Goal: Information Seeking & Learning: Learn about a topic

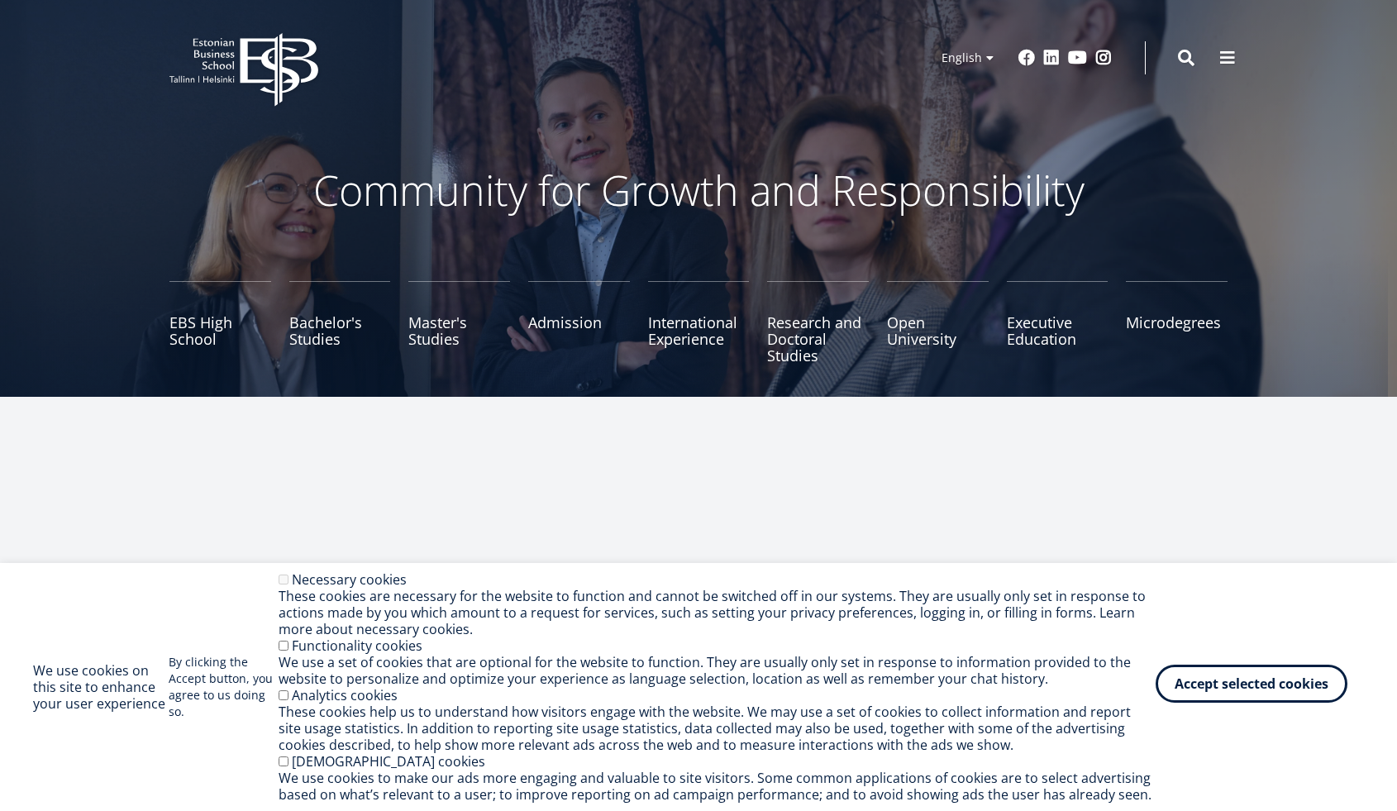
click at [1261, 692] on button "Accept selected cookies" at bounding box center [1251, 684] width 192 height 38
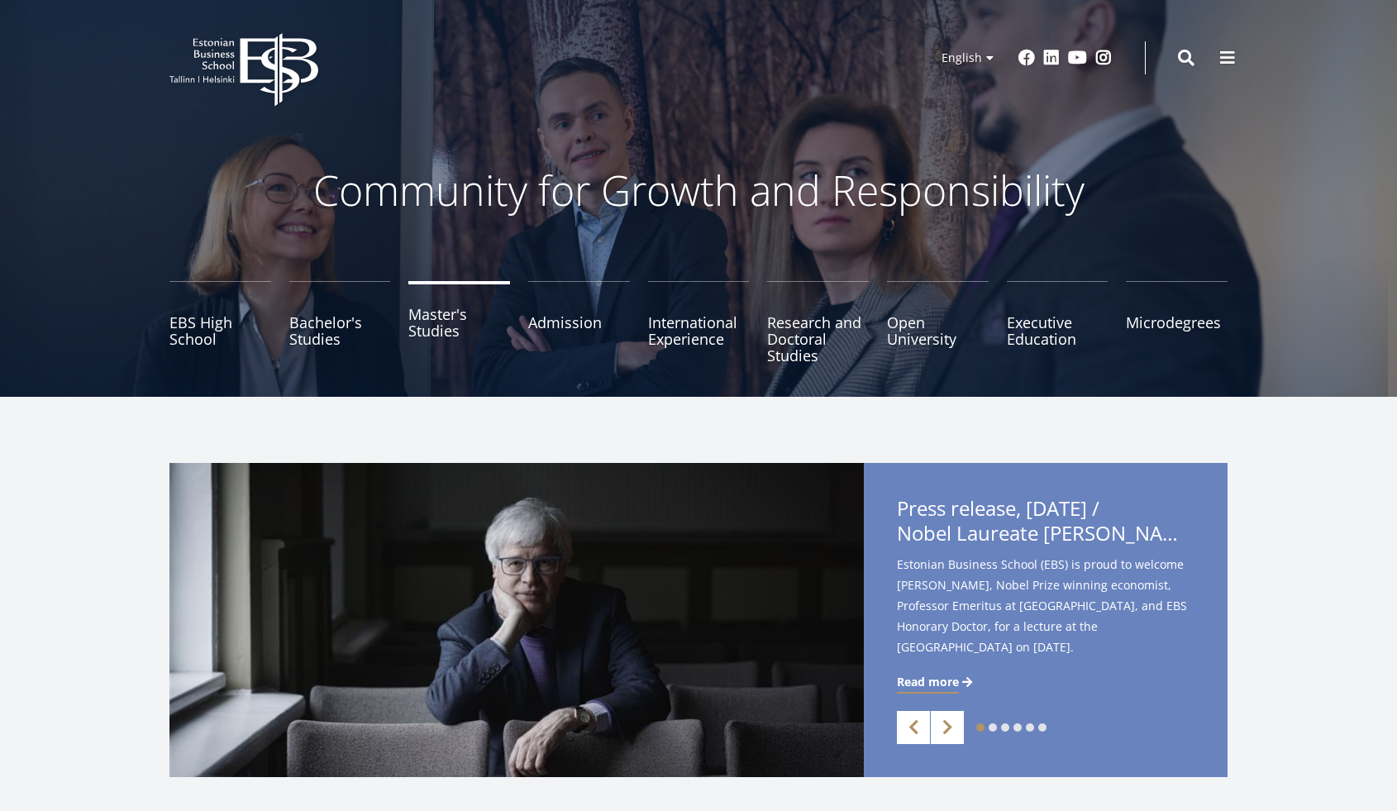
click at [431, 336] on link "Master's Studies" at bounding box center [459, 322] width 102 height 83
click at [215, 335] on link "EBS High School" at bounding box center [220, 322] width 102 height 83
click at [344, 334] on link "Bachelor's Studies" at bounding box center [340, 322] width 102 height 83
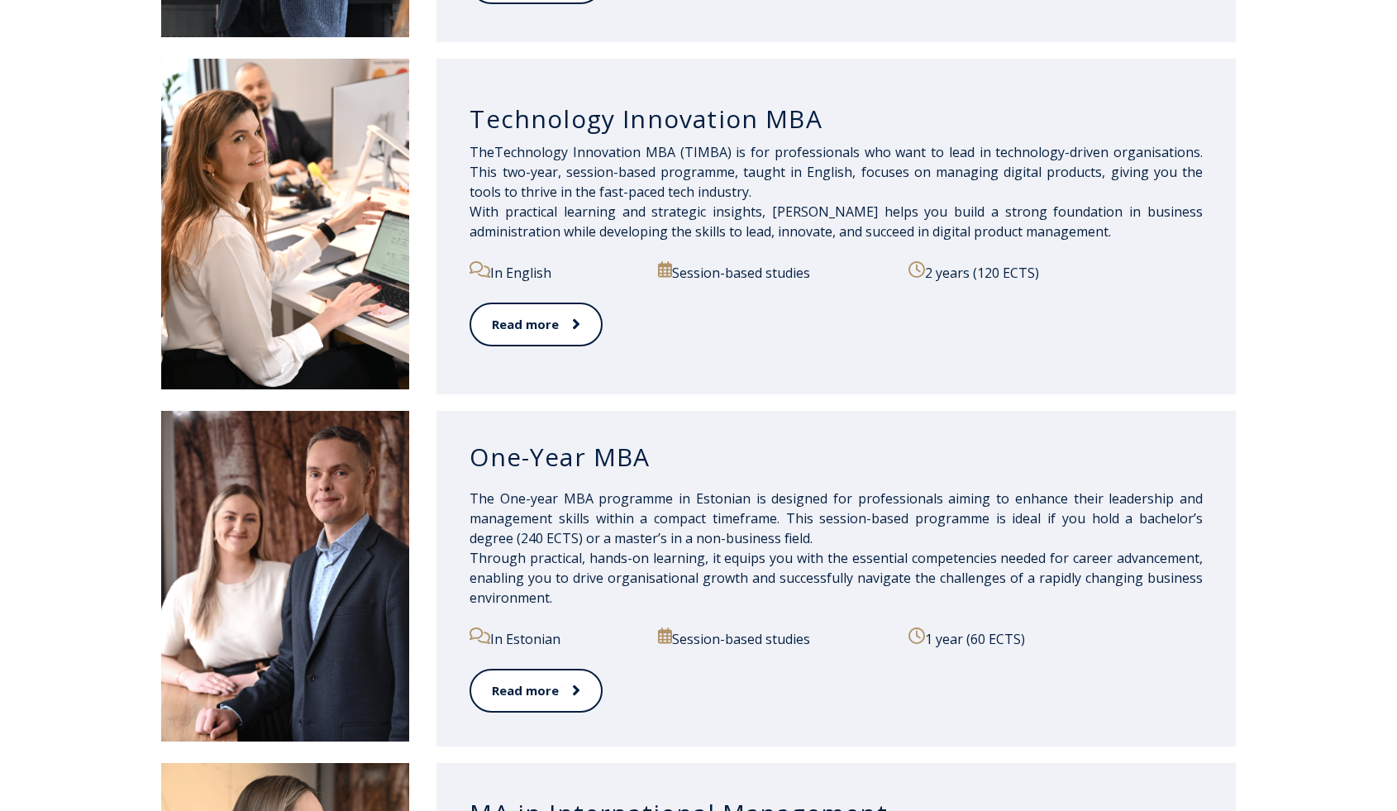
scroll to position [836, 0]
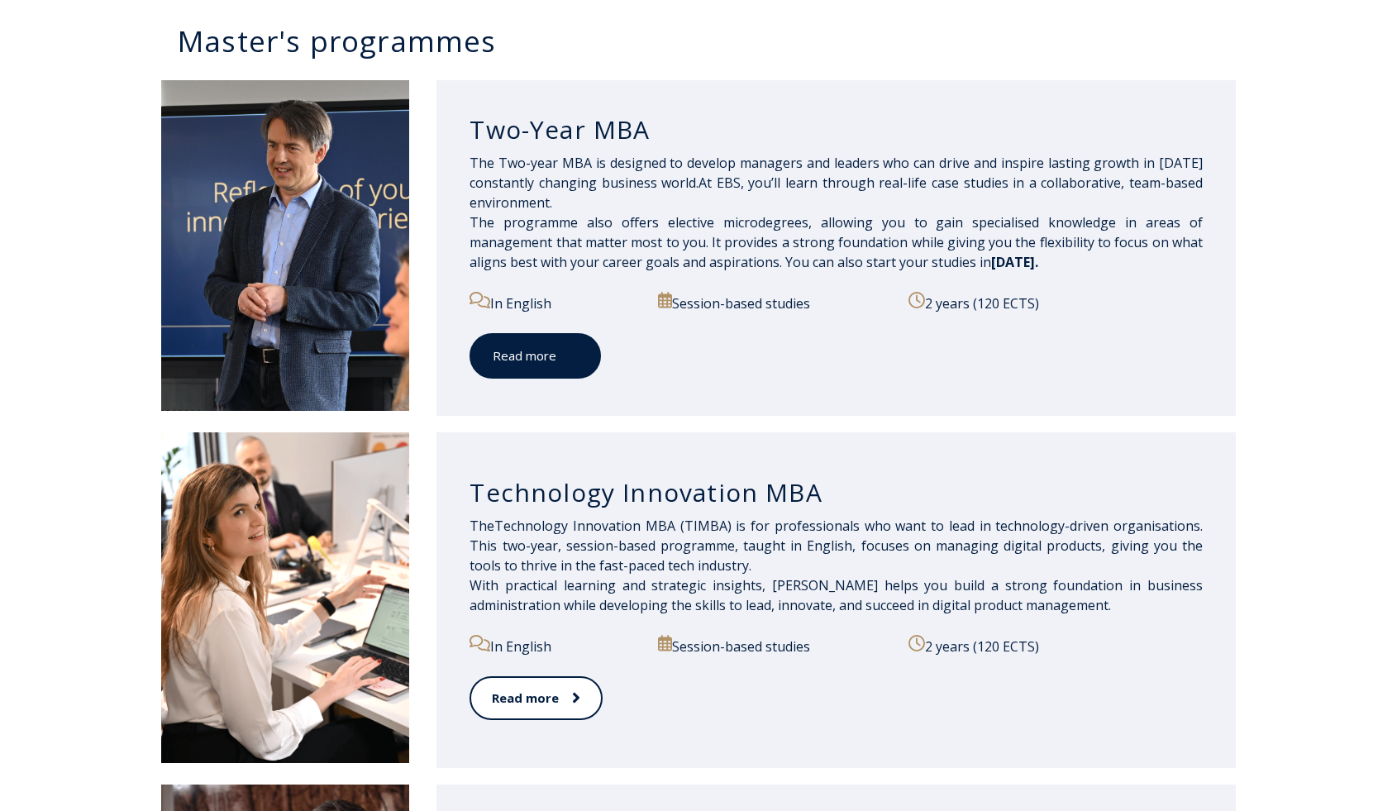
click at [535, 348] on link "Read more" at bounding box center [534, 355] width 131 height 45
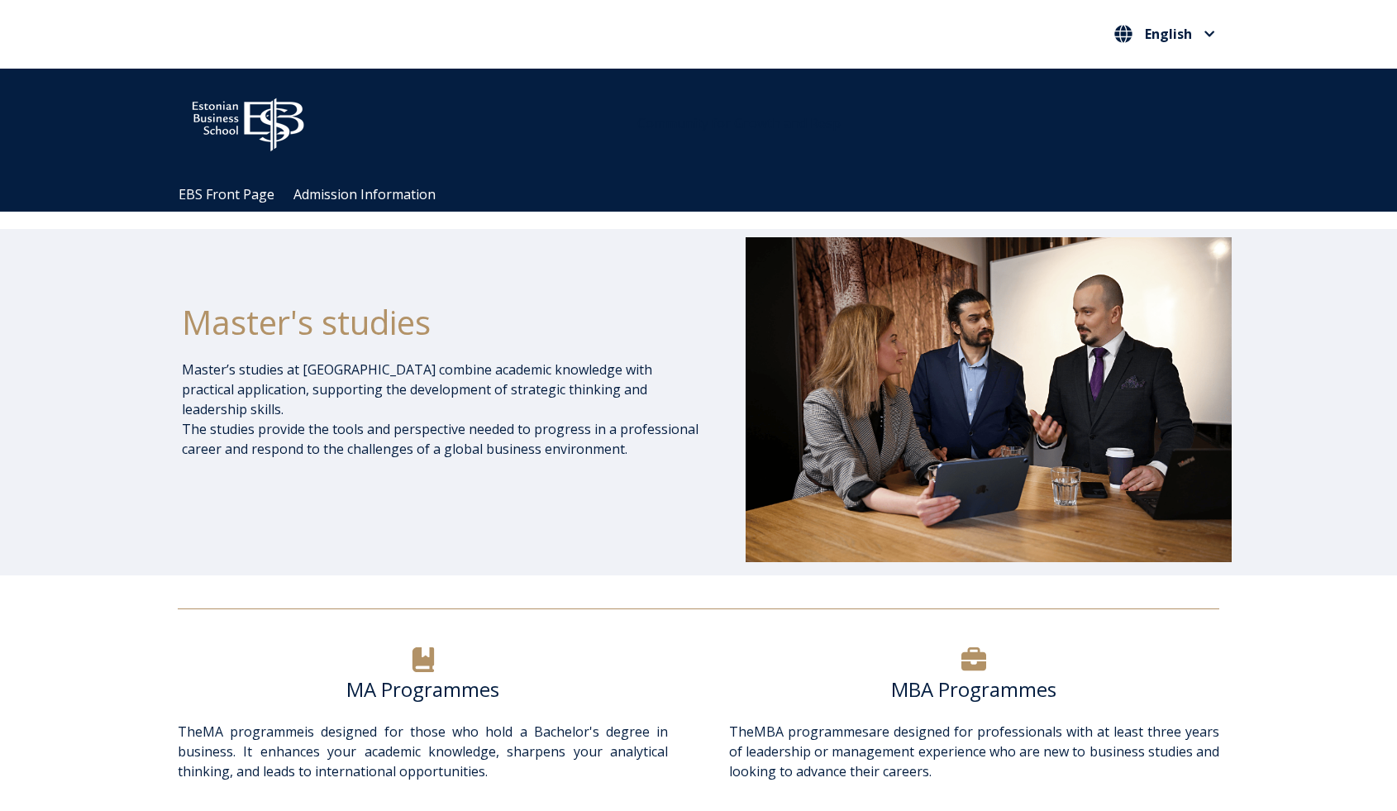
scroll to position [0, 0]
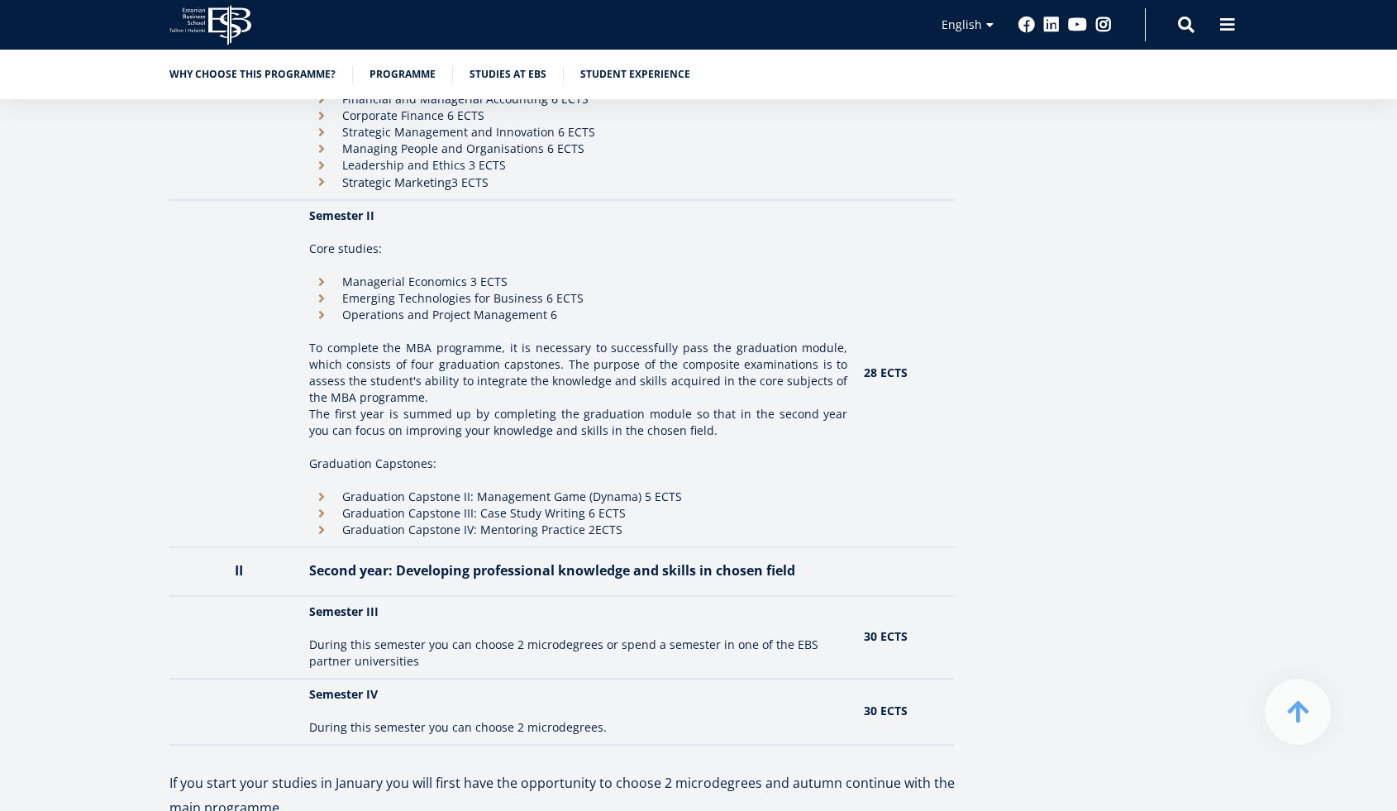
scroll to position [1861, 0]
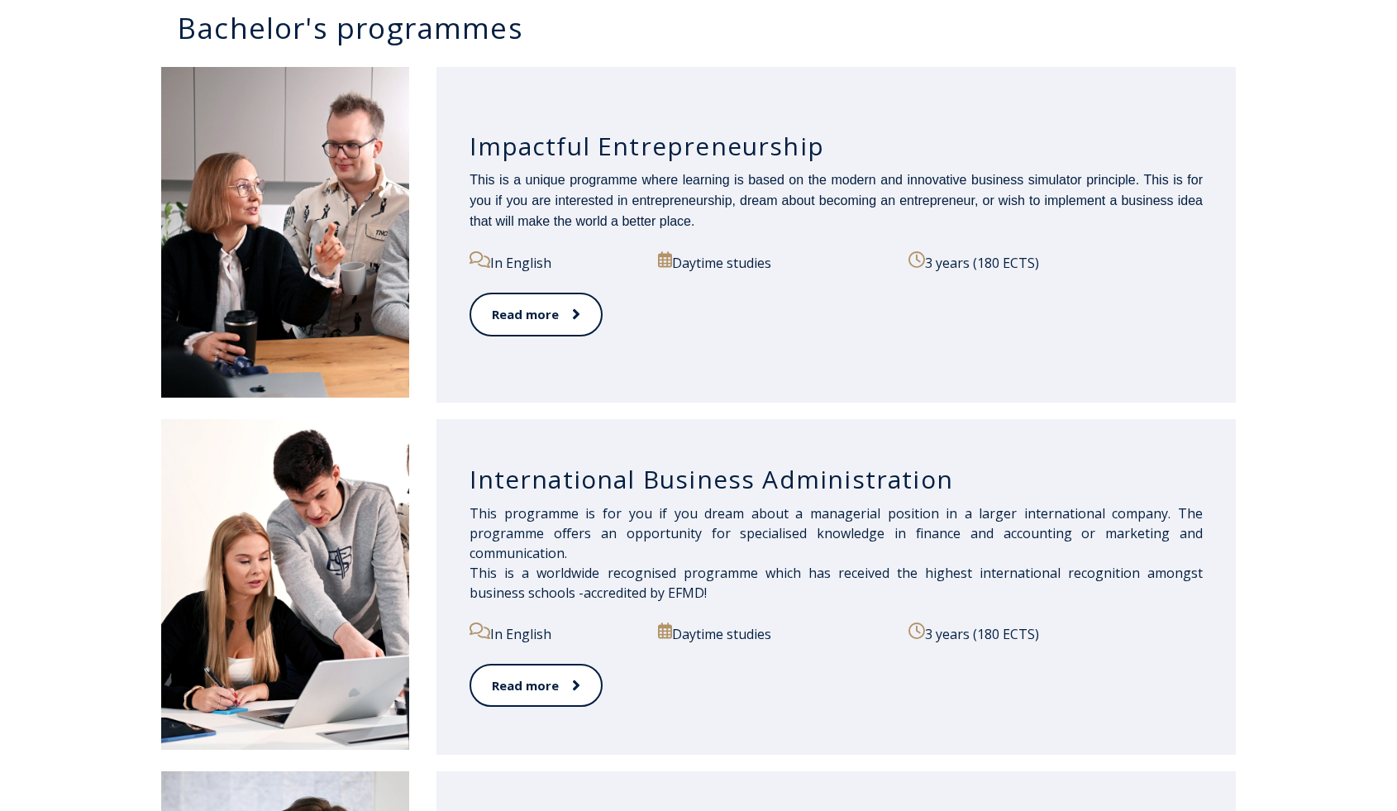
scroll to position [834, 0]
